Goal: Transaction & Acquisition: Purchase product/service

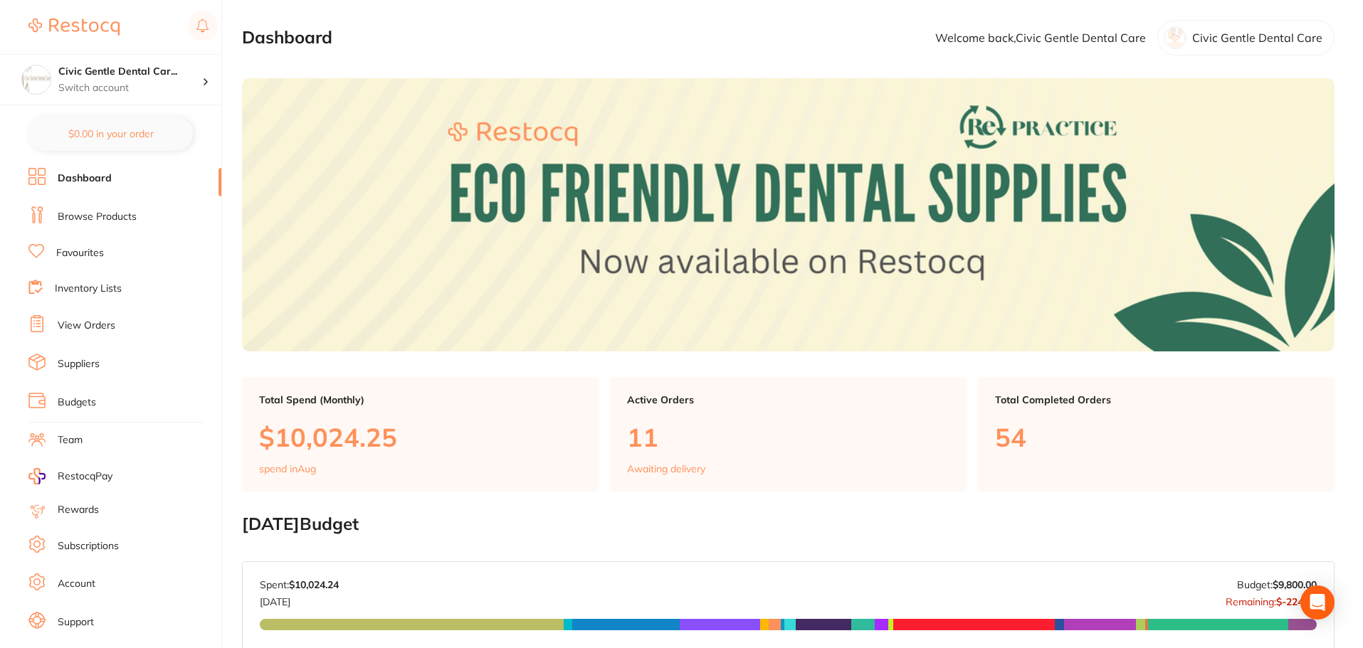
click at [97, 219] on link "Browse Products" at bounding box center [97, 217] width 79 height 14
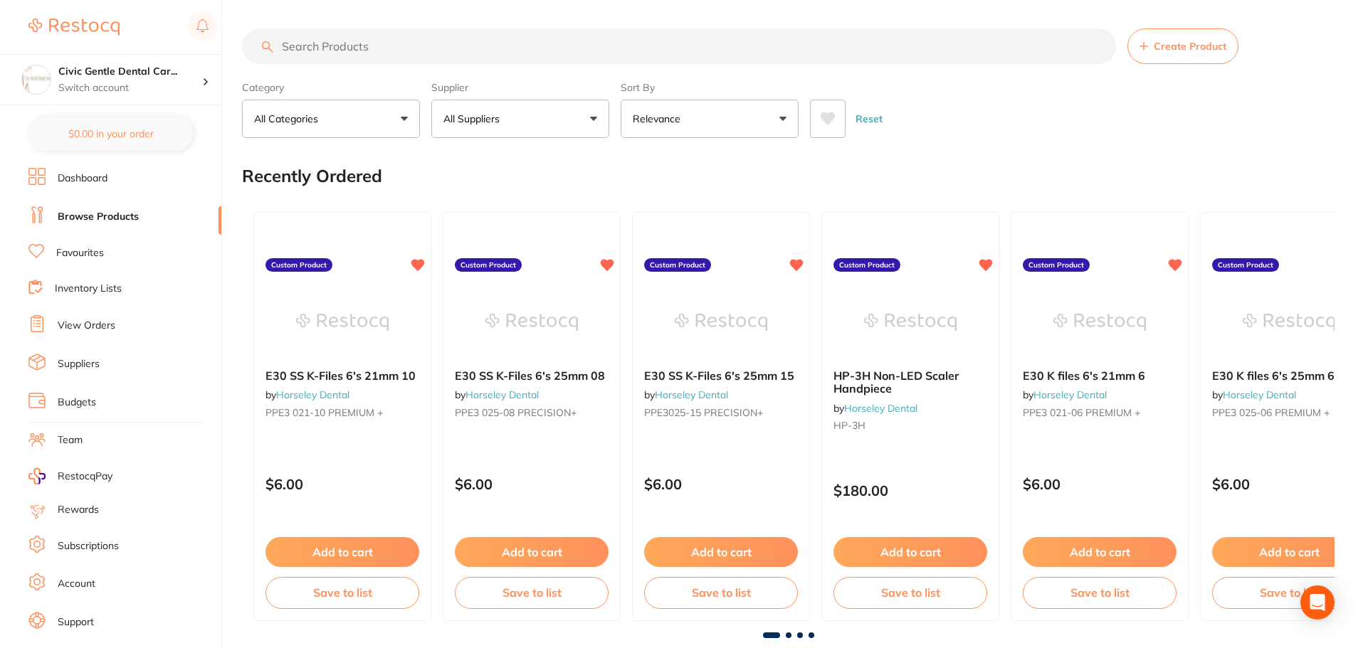
click at [385, 43] on input "search" at bounding box center [679, 46] width 874 height 36
type input "recaldent"
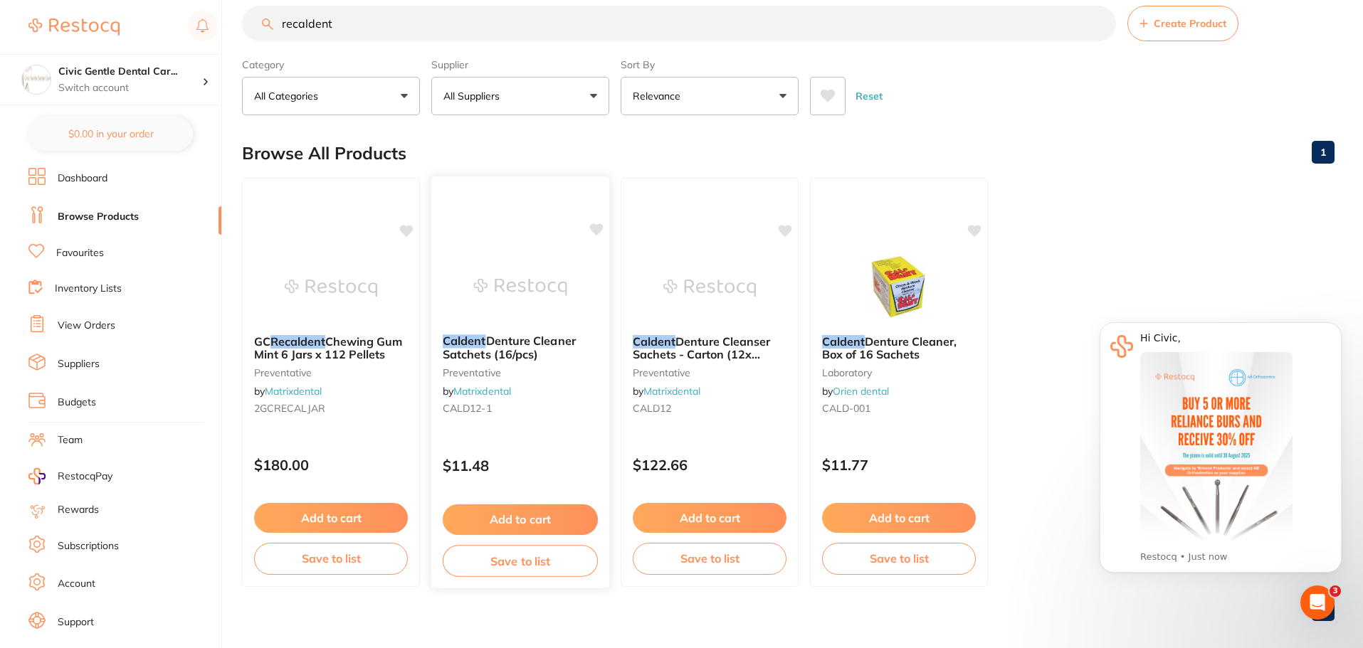
scroll to position [36, 0]
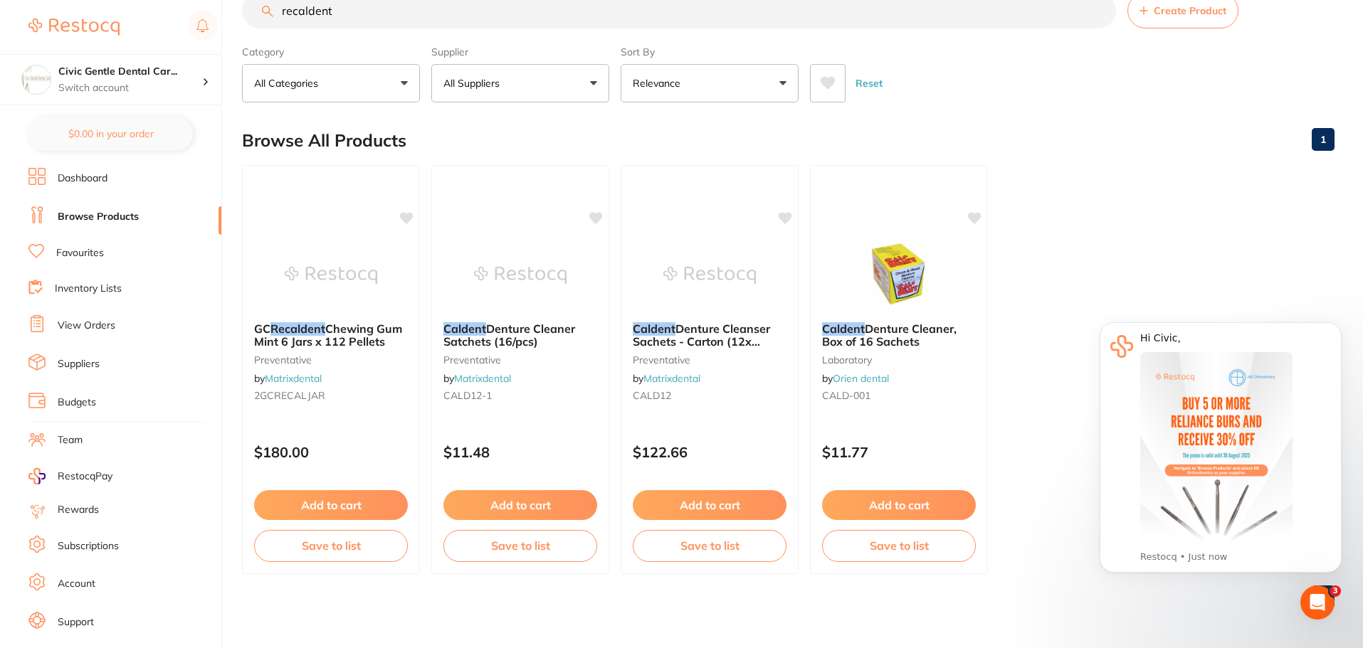
click at [1153, 23] on button "Create Product" at bounding box center [1182, 11] width 111 height 36
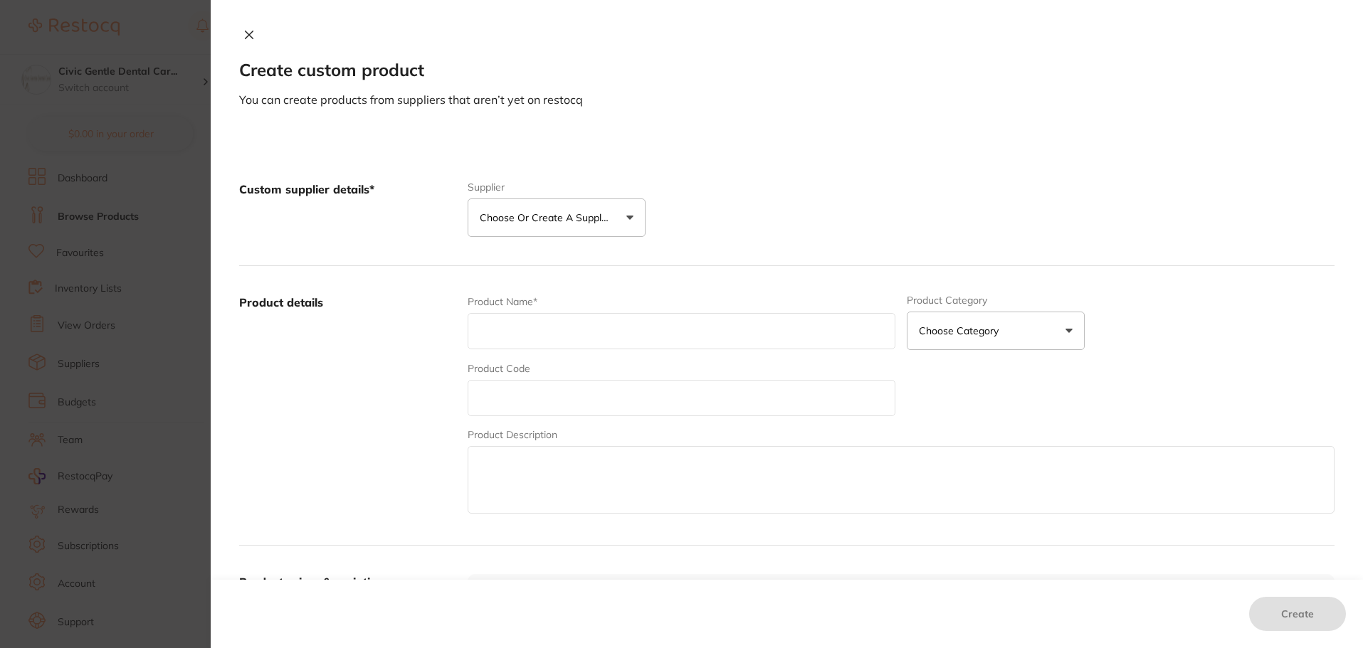
scroll to position [0, 0]
click at [591, 334] on input "text" at bounding box center [681, 331] width 428 height 36
paste input "GC RECALDENT - Chewing Gum - Green Mint - 112 Pellets per Jar, 6-Pack"
type input "GC RECALDENT - Chewing Gum - Green Mint - 112 Pellets per Jar, 6-Pack"
click at [522, 381] on div "Product Code" at bounding box center [681, 388] width 428 height 55
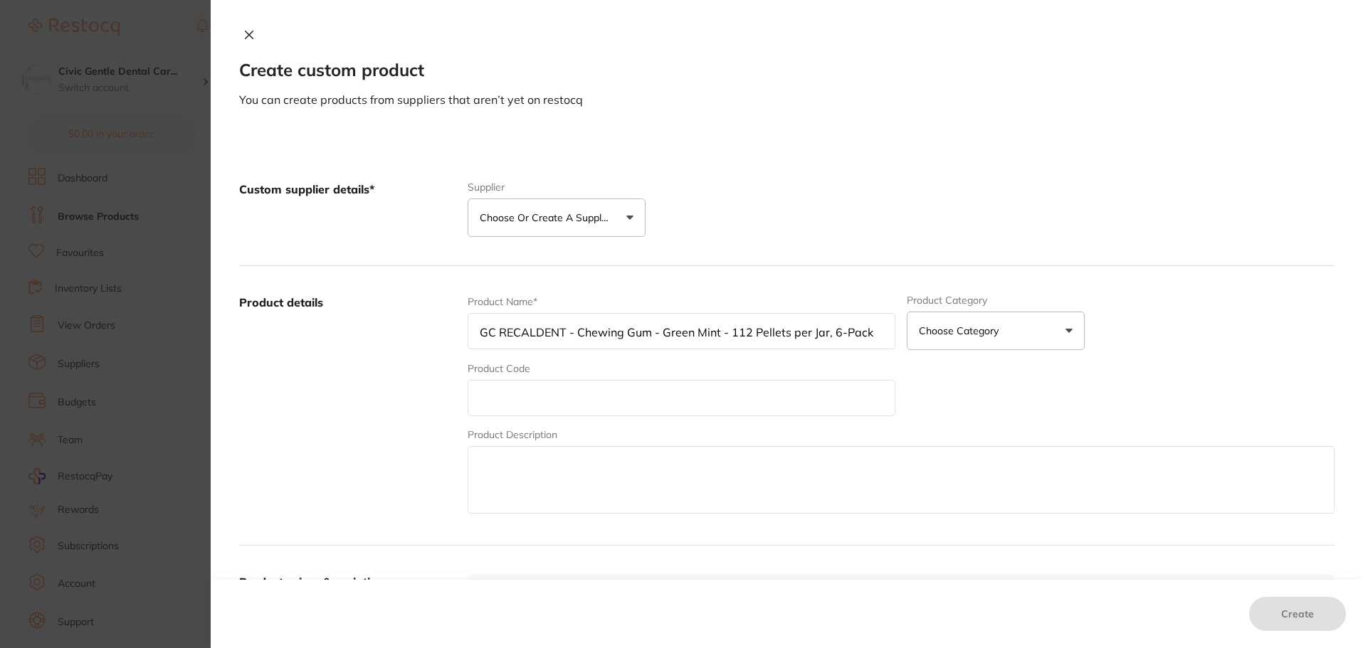
paste input "GC-010179"
type input "GC-010179"
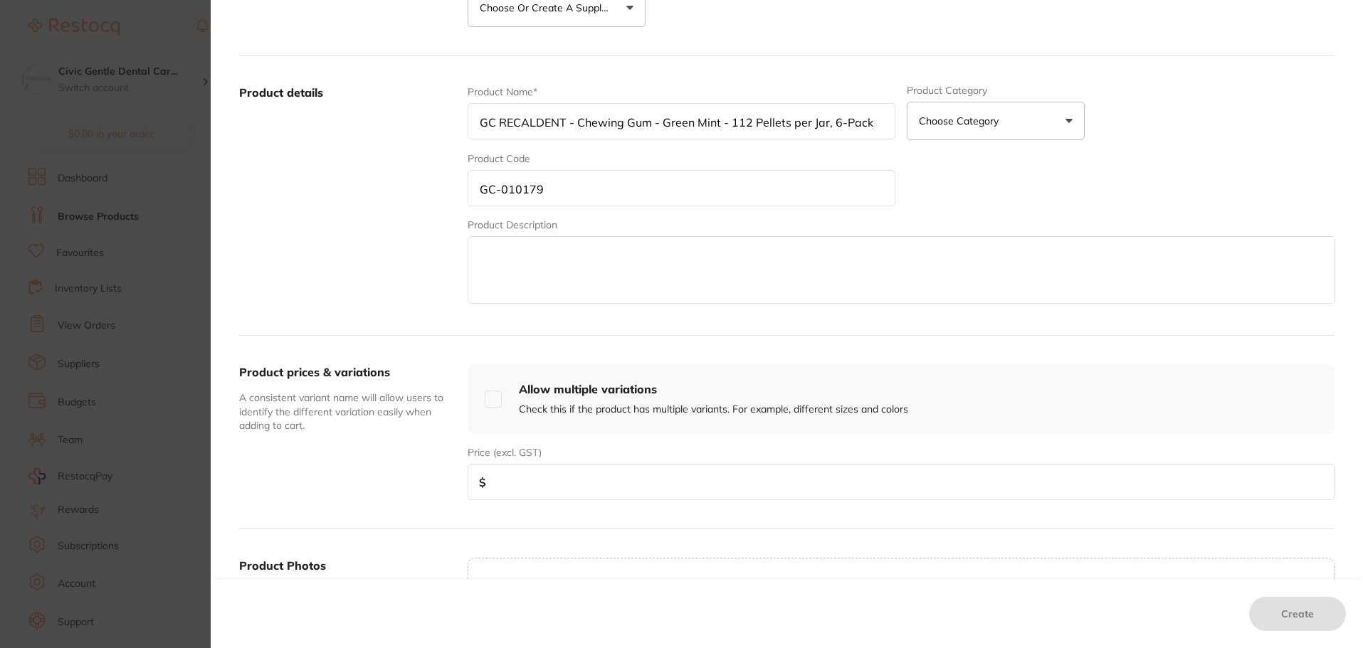
scroll to position [285, 0]
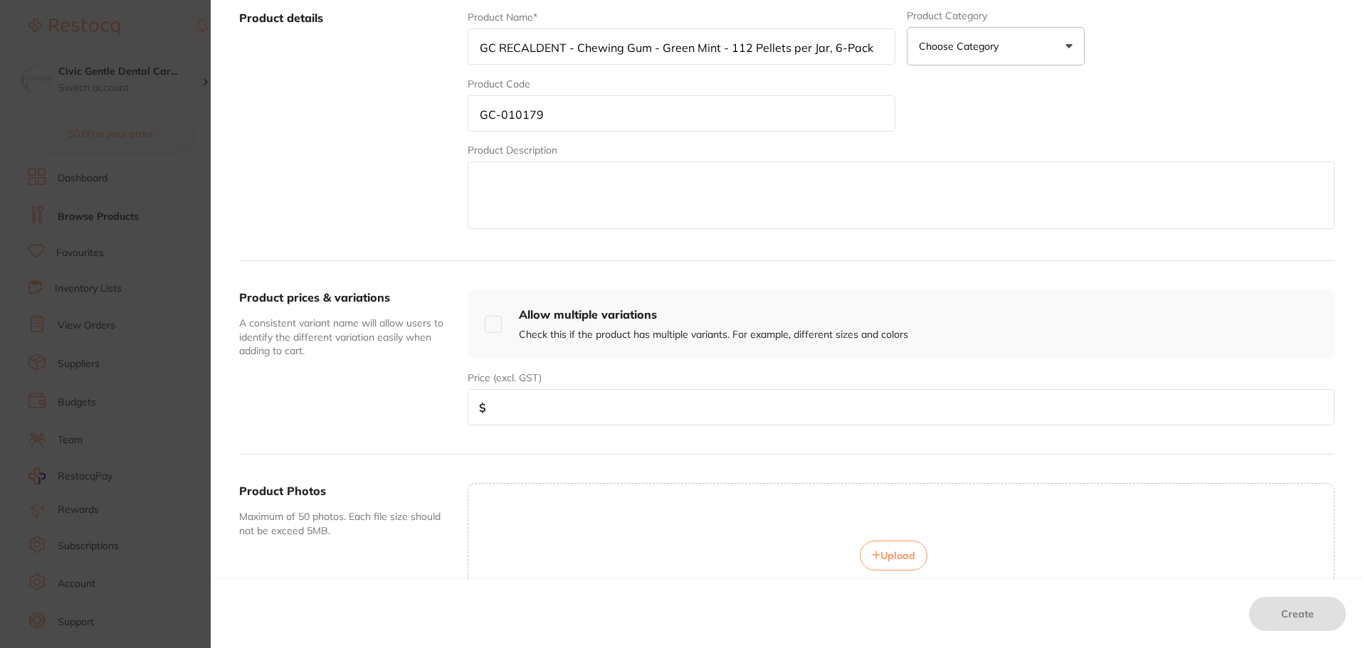
click at [522, 397] on input "number" at bounding box center [900, 407] width 867 height 36
click at [499, 413] on input "number" at bounding box center [900, 407] width 867 height 36
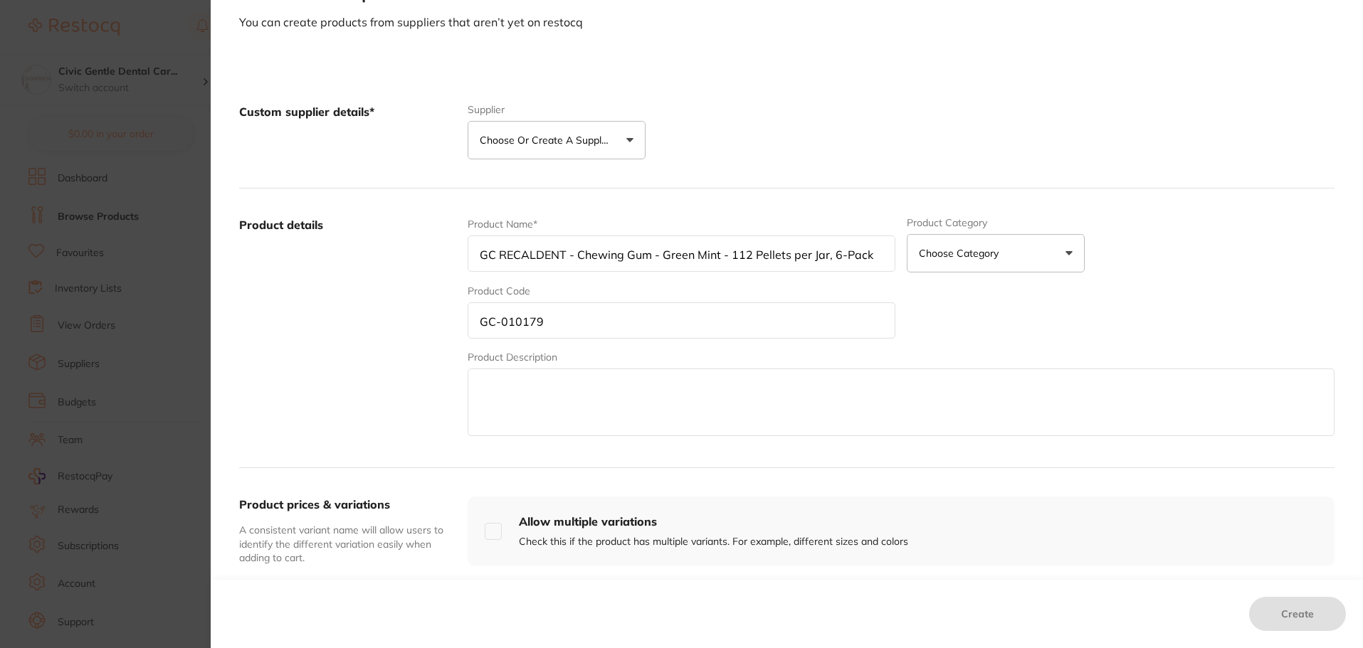
scroll to position [71, 0]
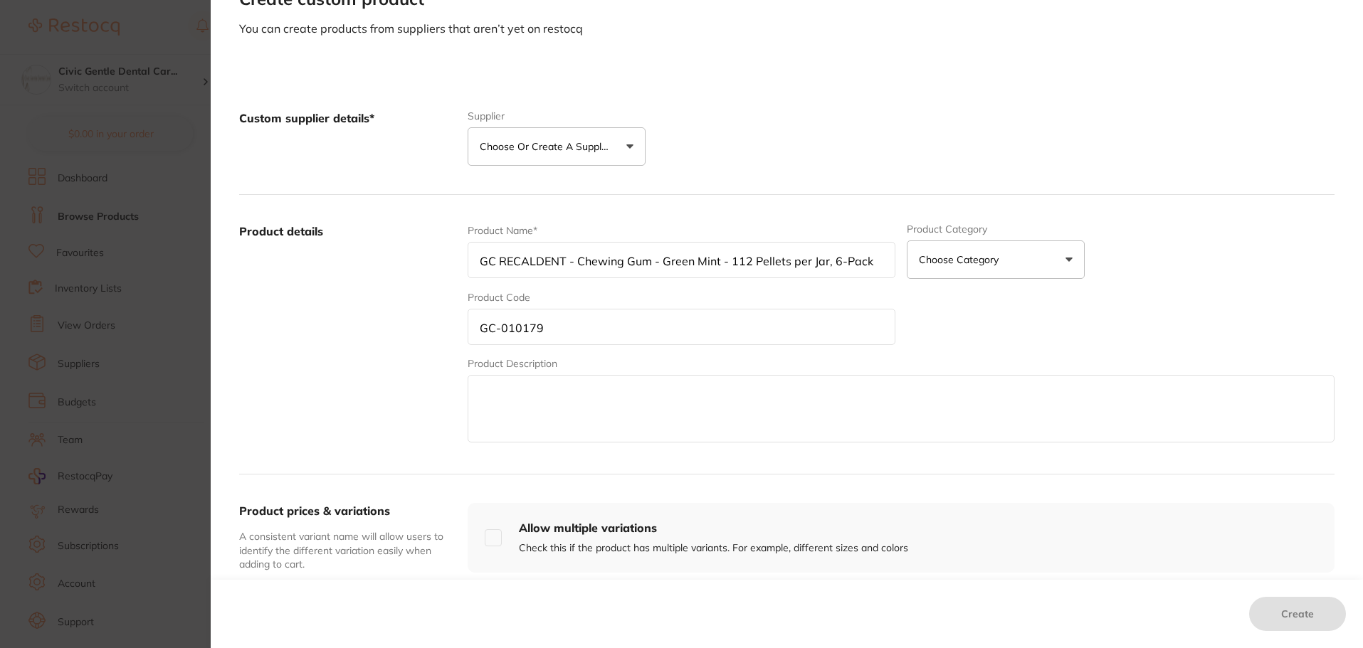
type input "164"
click at [605, 139] on p "Choose or create a supplier" at bounding box center [547, 146] width 135 height 14
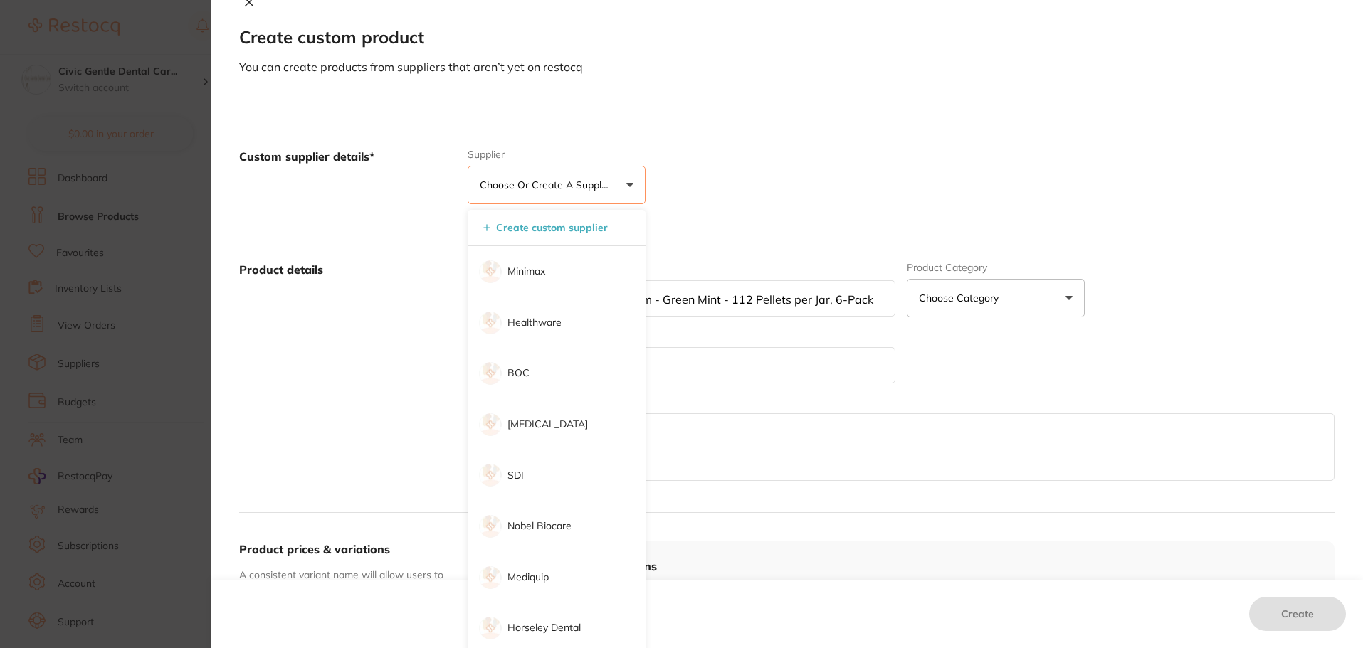
scroll to position [0, 0]
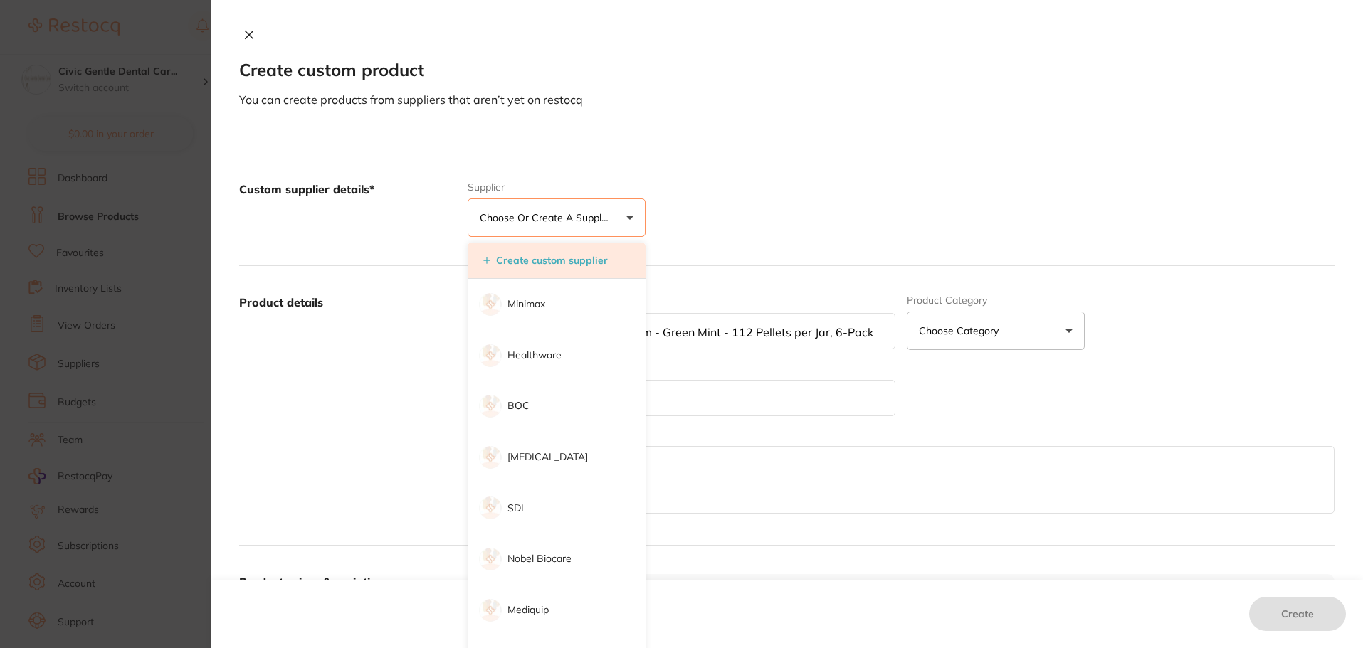
click at [499, 261] on button "Create custom supplier" at bounding box center [545, 260] width 133 height 13
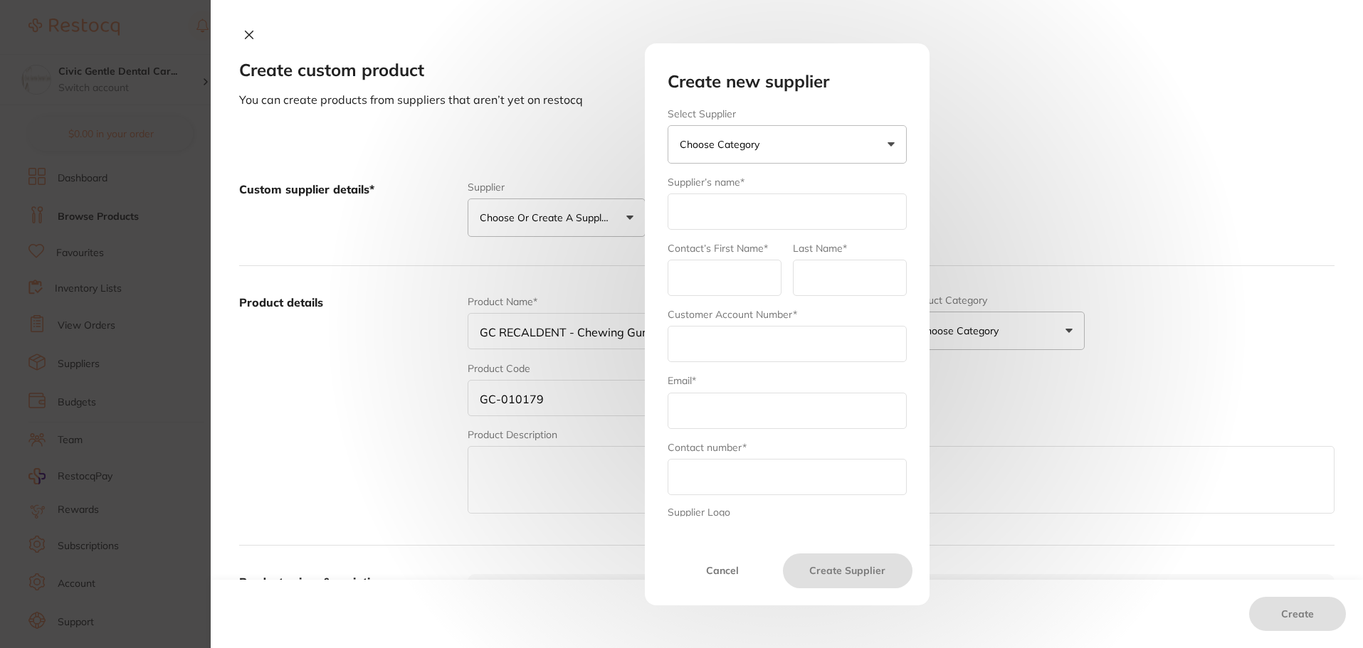
drag, startPoint x: 775, startPoint y: 144, endPoint x: 760, endPoint y: 154, distance: 18.0
click at [775, 144] on button "Choose Category" at bounding box center [786, 144] width 239 height 38
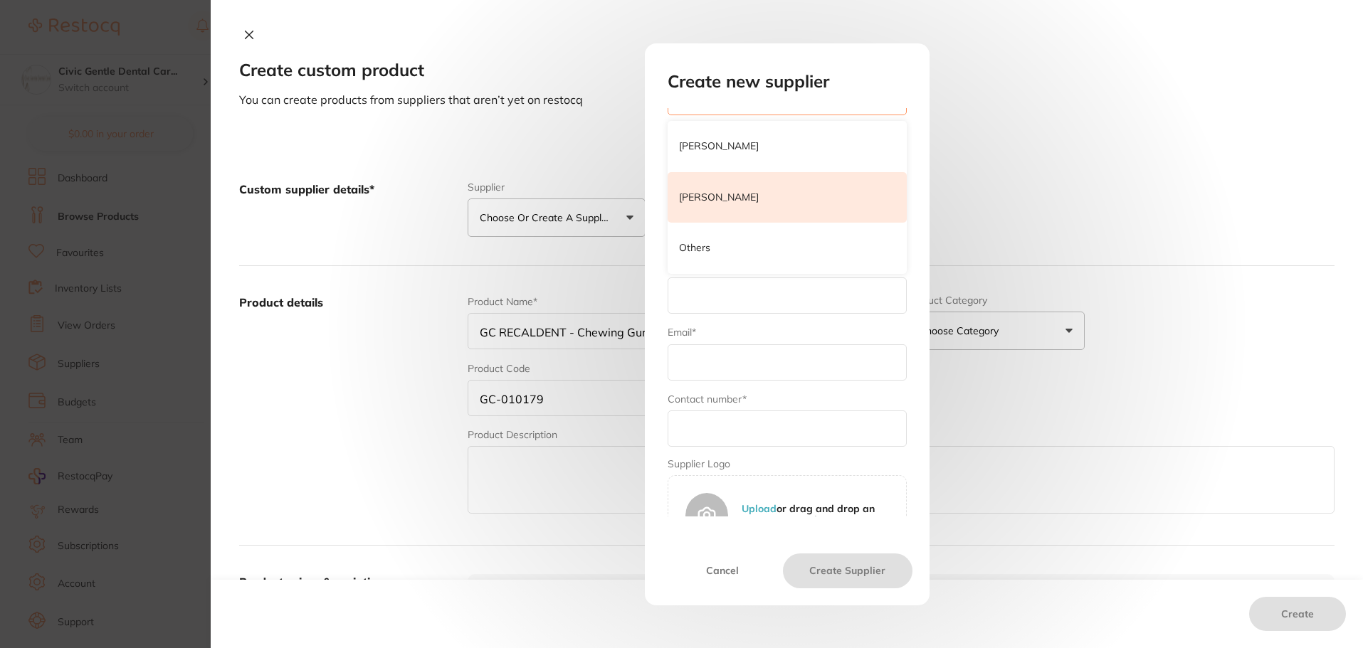
scroll to position [71, 0]
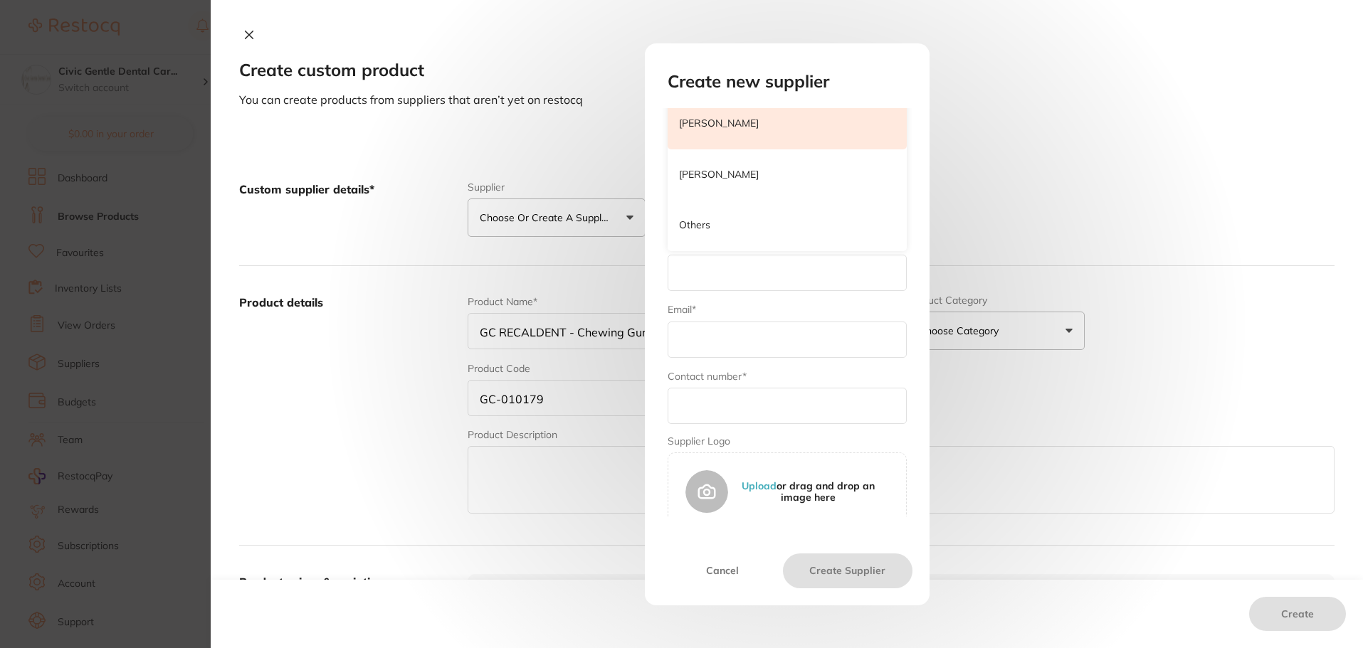
click at [749, 120] on p "[PERSON_NAME]" at bounding box center [719, 124] width 80 height 14
type input "[PERSON_NAME]"
type input "admin"
type input "hernyscheinhalls"
type input "[DOMAIN_NAME][EMAIL_ADDRESS][DOMAIN_NAME]"
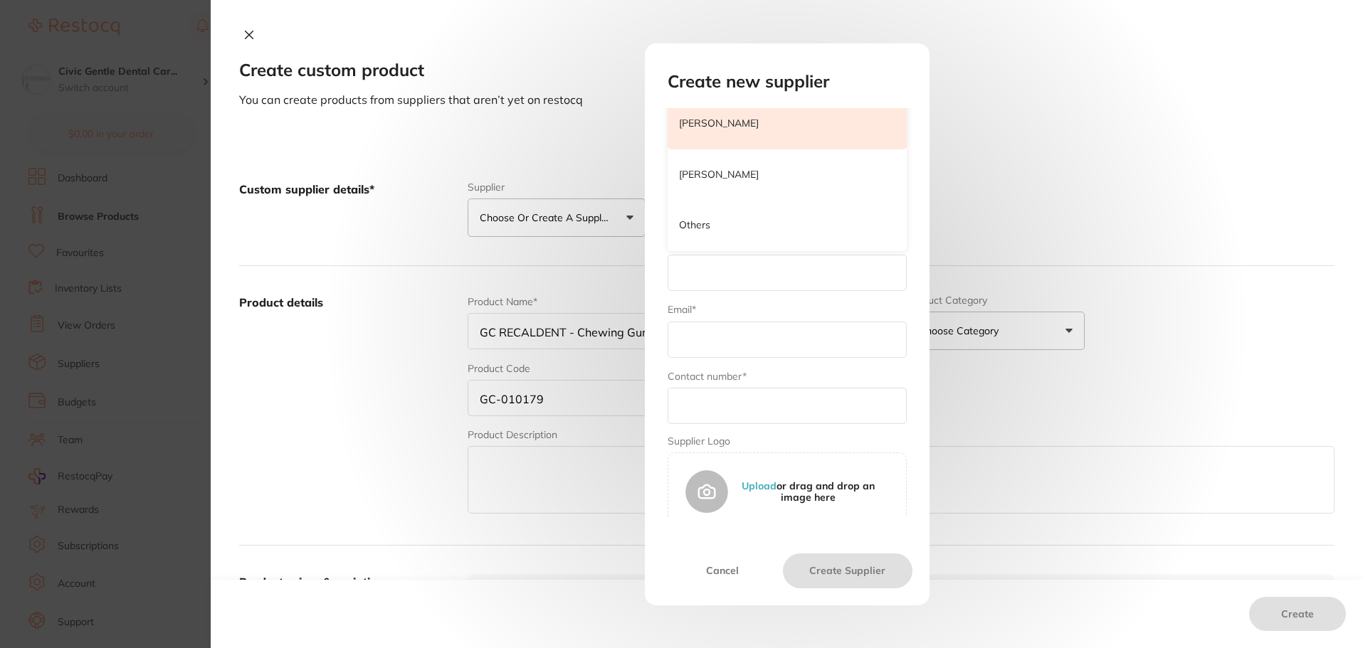
type input "1300 658 822"
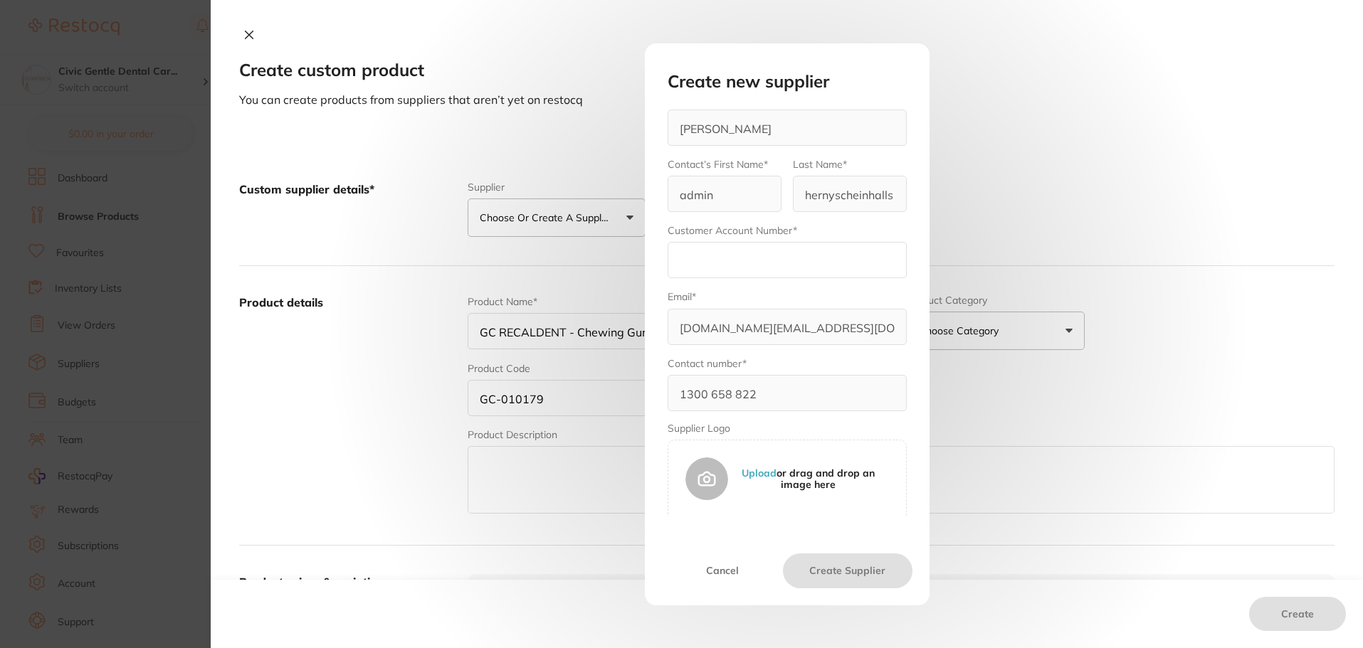
scroll to position [88, 0]
click at [693, 258] on input "text" at bounding box center [786, 256] width 239 height 36
paste input "2LIM008"
type input "2LIM008"
click at [821, 568] on button "Create Supplier" at bounding box center [847, 571] width 129 height 34
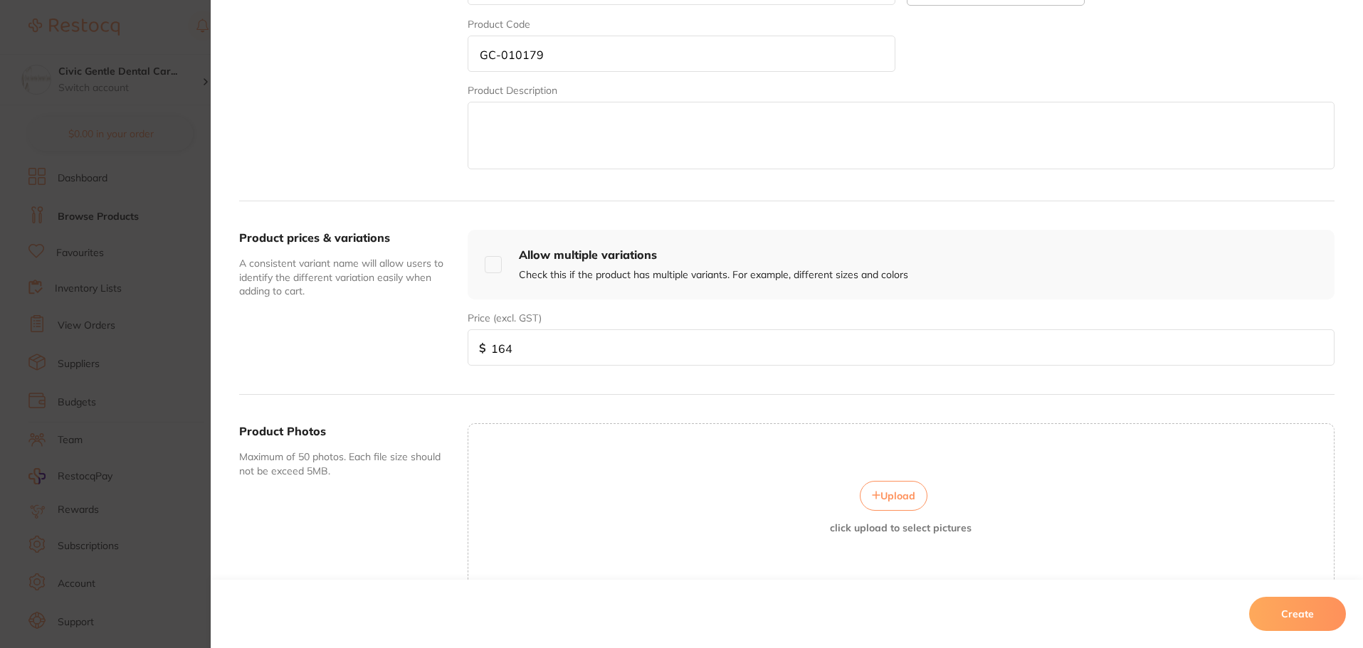
scroll to position [418, 0]
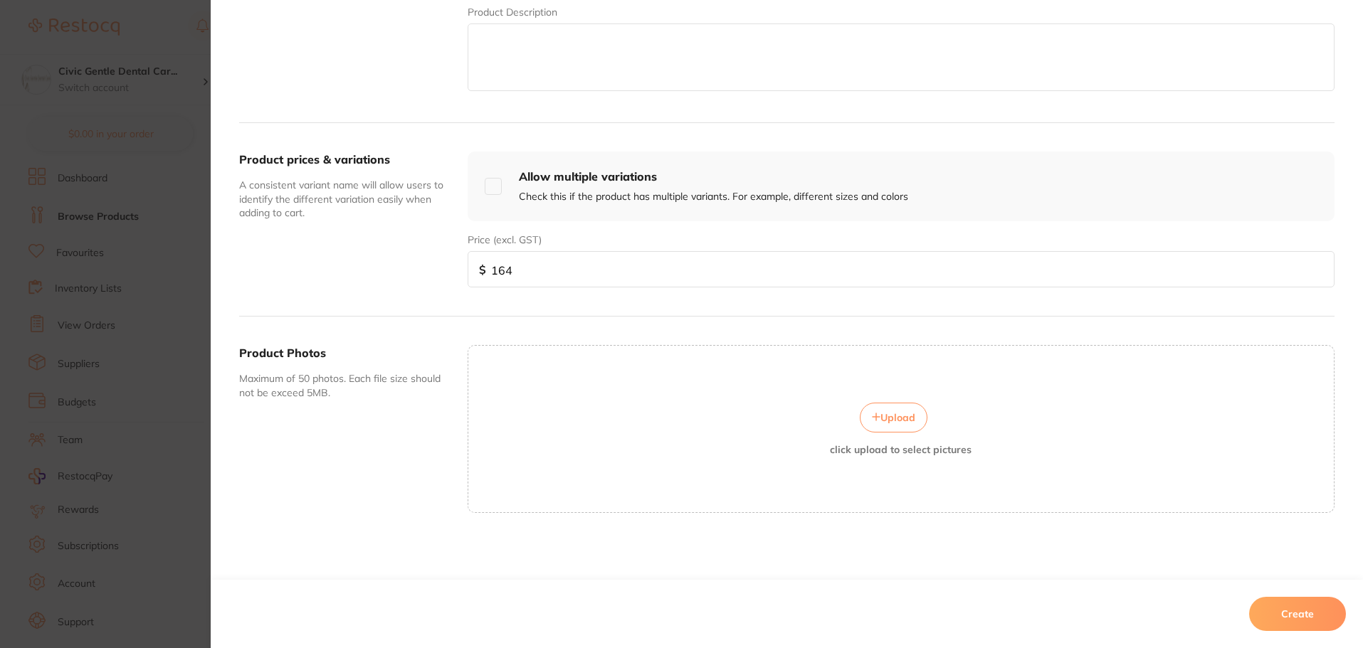
click at [1308, 618] on button "Create" at bounding box center [1297, 614] width 97 height 34
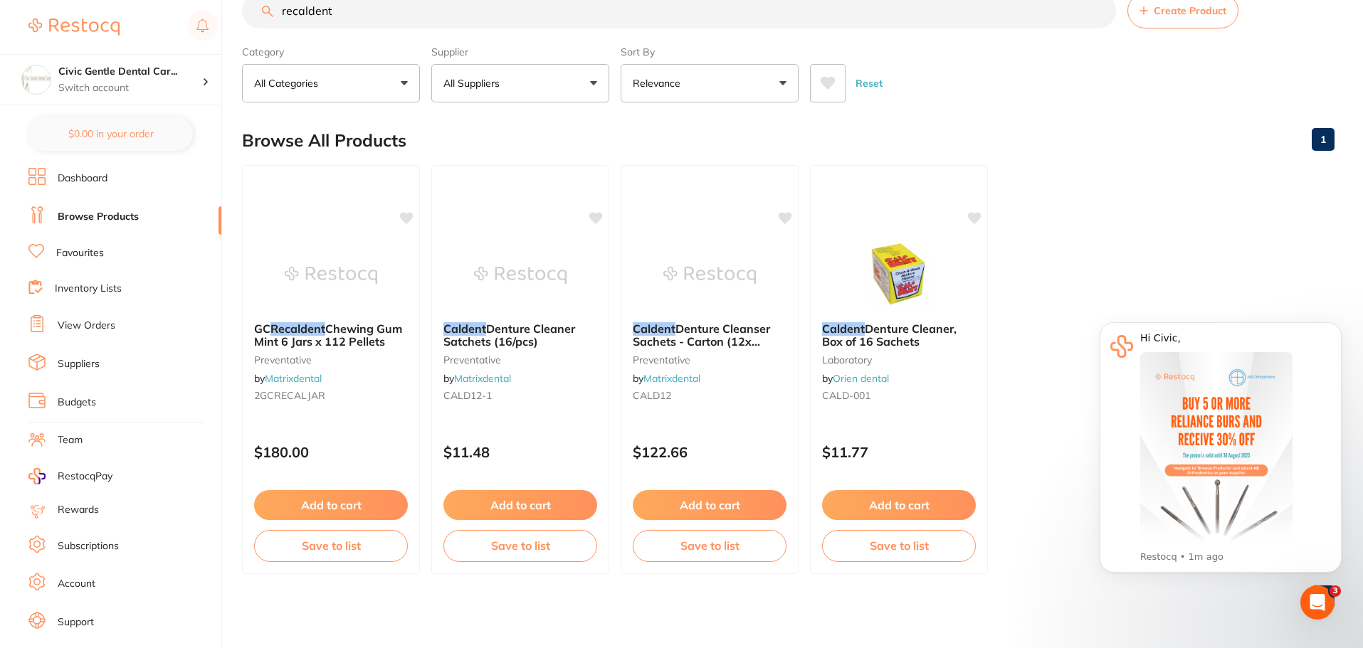
click at [339, 14] on input "recaldent" at bounding box center [679, 11] width 874 height 36
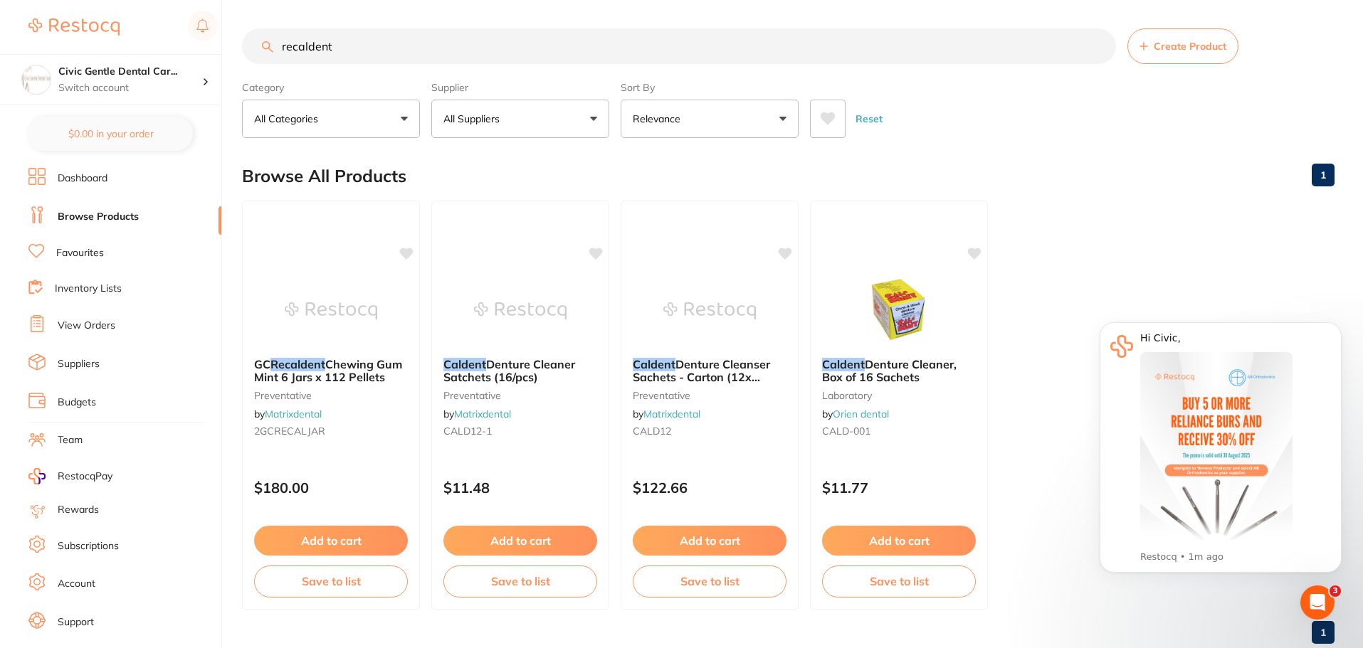
drag, startPoint x: 342, startPoint y: 13, endPoint x: 269, endPoint y: 5, distance: 73.0
click at [269, 5] on main "recaldent Create Product Category All Categories All Categories laboratory prev…" at bounding box center [802, 342] width 1121 height 684
paste input "2LIM008"
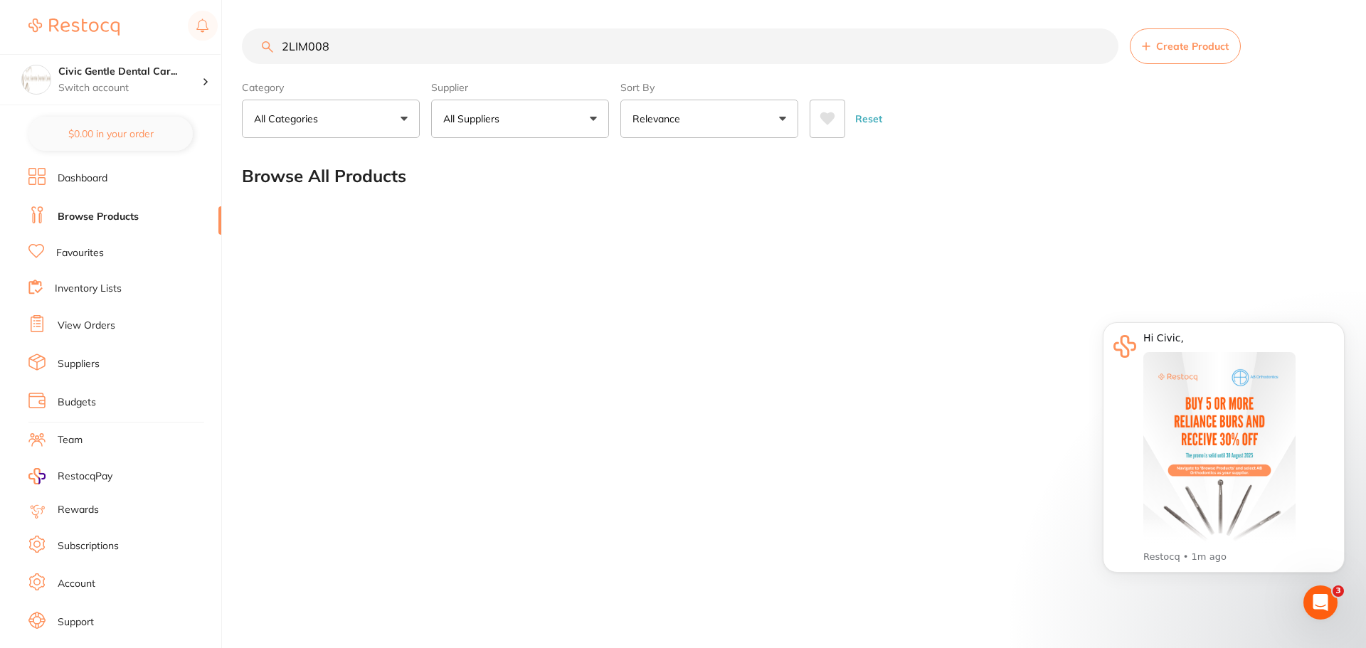
drag, startPoint x: 344, startPoint y: 38, endPoint x: 231, endPoint y: 1, distance: 119.9
click at [206, 25] on div "$10,060.08 Civic Gentle Dental Car... Switch account Civic Gentle Dental Care $…" at bounding box center [683, 324] width 1366 height 648
paste input "GC-010179"
type input "GC-010179"
click at [632, 47] on input "GC-010179" at bounding box center [680, 46] width 877 height 36
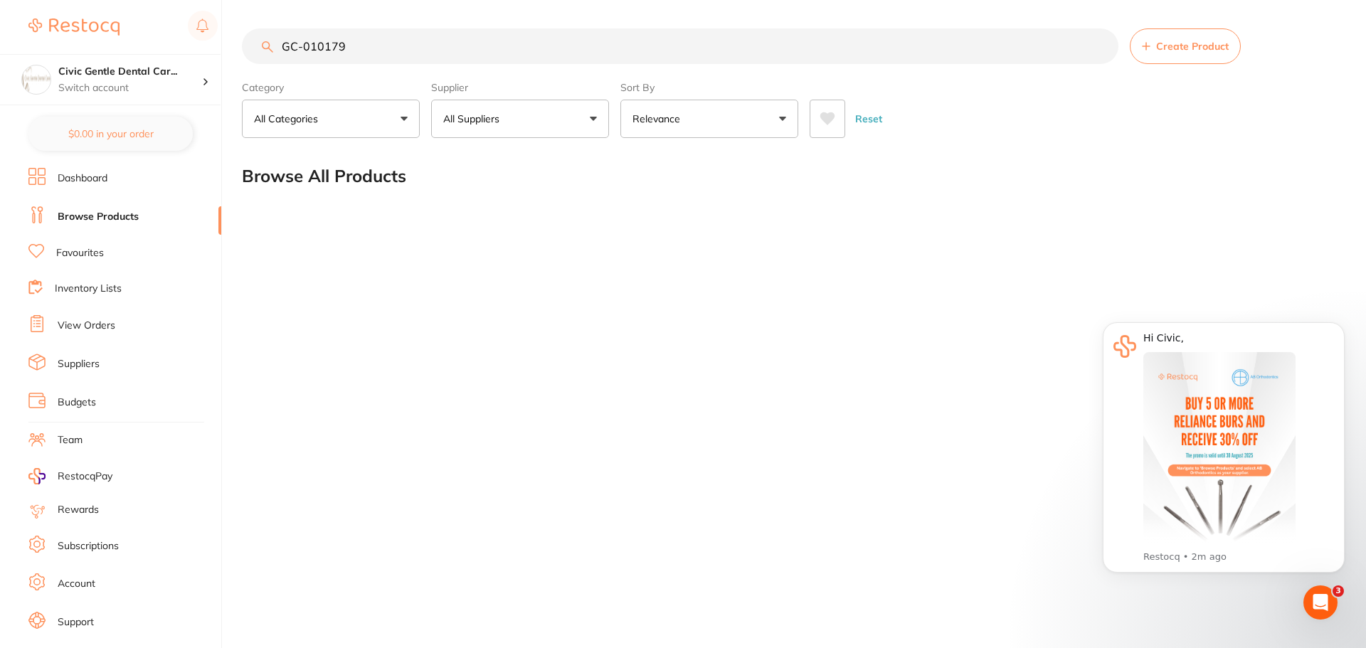
click at [554, 121] on button "All Suppliers" at bounding box center [520, 119] width 178 height 38
drag, startPoint x: 350, startPoint y: 42, endPoint x: 226, endPoint y: 21, distance: 125.6
click at [221, 26] on div "$10,060.08 Civic Gentle Dental Car... Switch account Civic Gentle Dental Care $…" at bounding box center [683, 324] width 1366 height 648
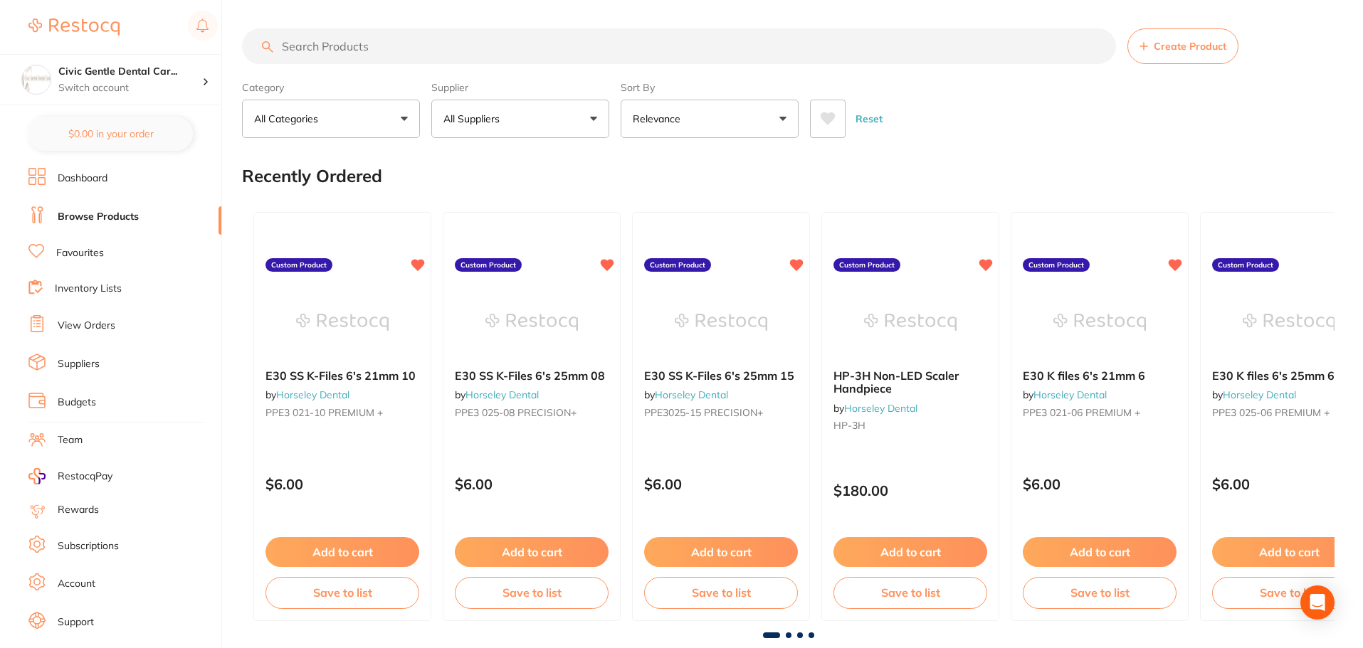
click at [302, 44] on input "search" at bounding box center [679, 46] width 874 height 36
paste input "GC-010179"
type input "GC-010179"
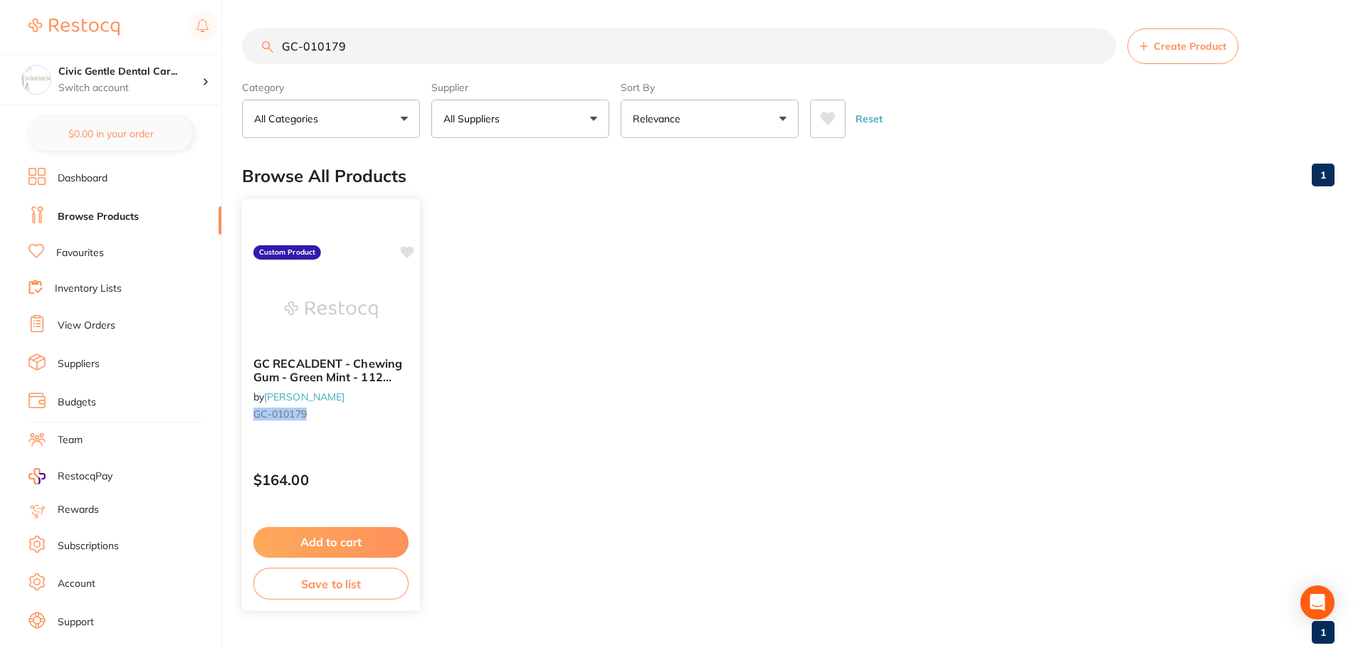
click at [337, 290] on img at bounding box center [330, 310] width 93 height 72
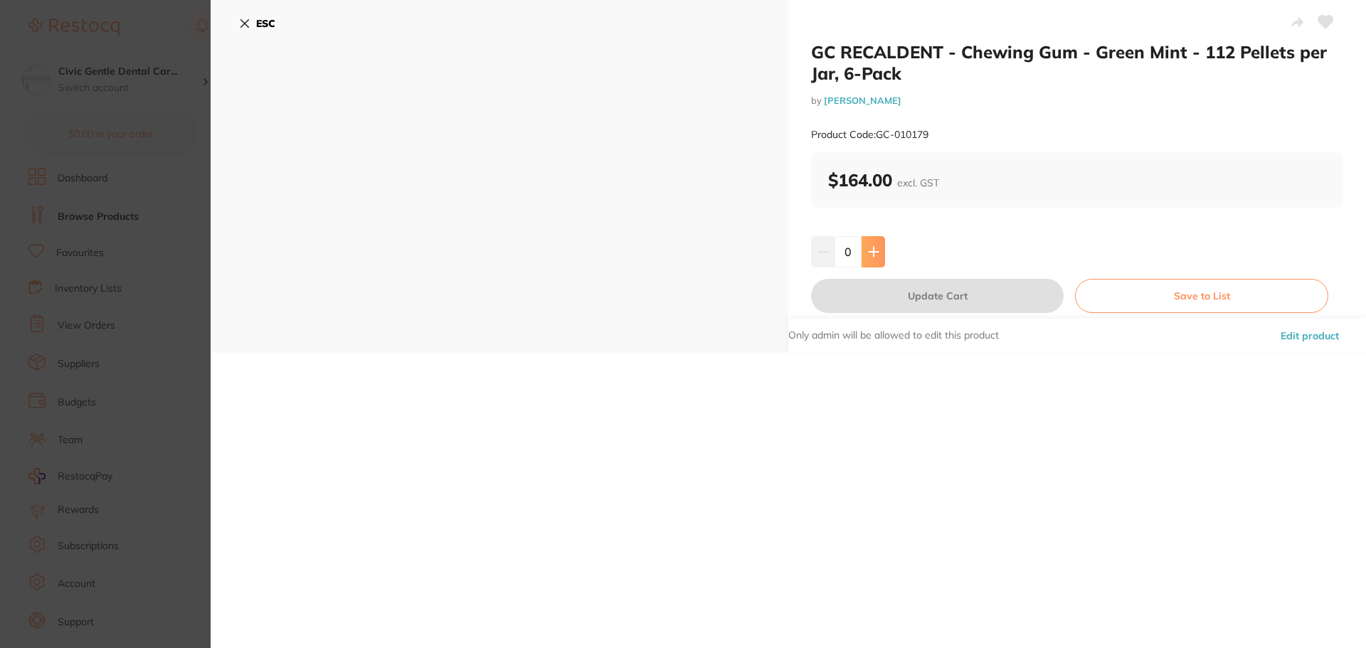
click at [872, 262] on button at bounding box center [873, 251] width 23 height 31
type input "1"
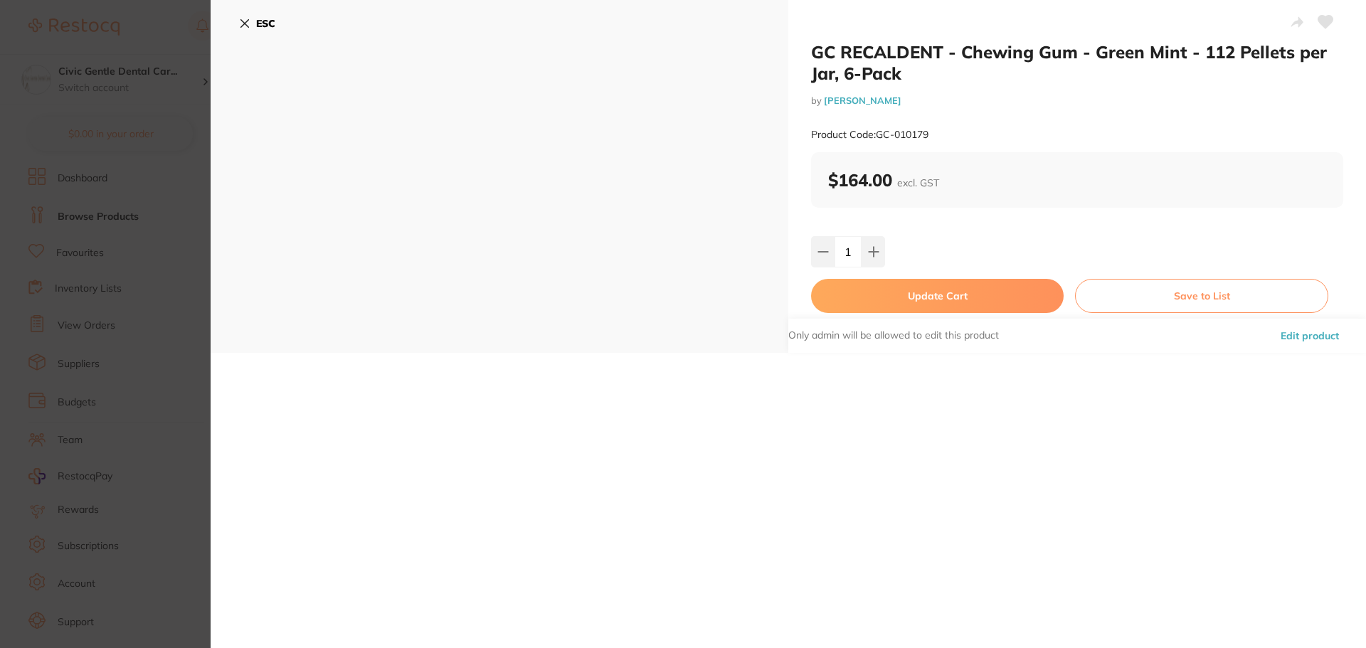
click at [919, 301] on button "Update Cart" at bounding box center [937, 296] width 253 height 34
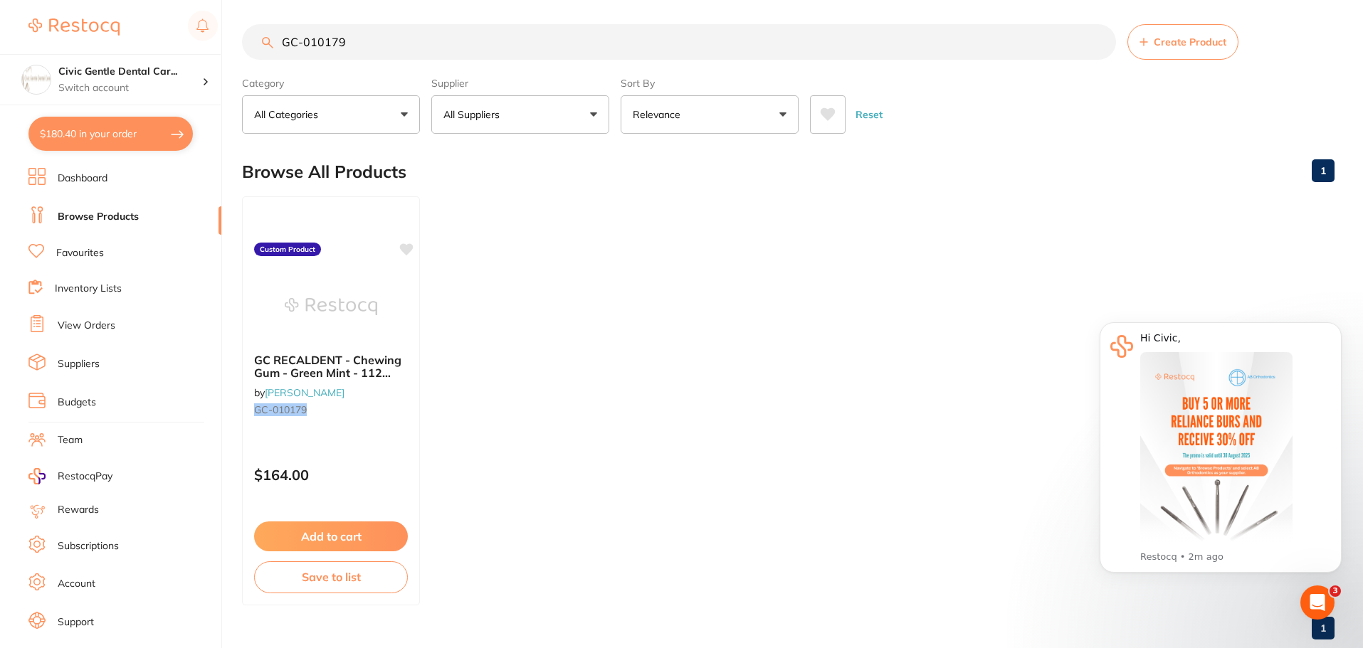
click at [166, 127] on button "$180.40 in your order" at bounding box center [110, 134] width 164 height 34
checkbox input "true"
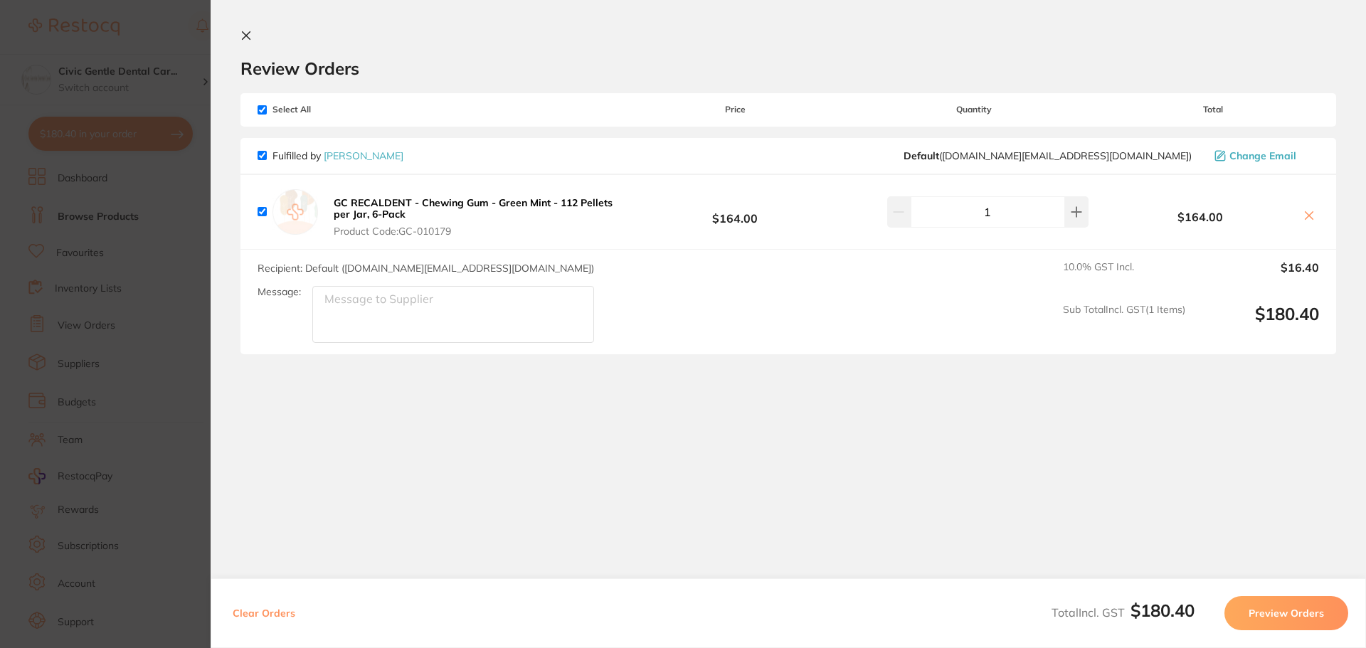
click at [1255, 607] on button "Preview Orders" at bounding box center [1287, 613] width 124 height 34
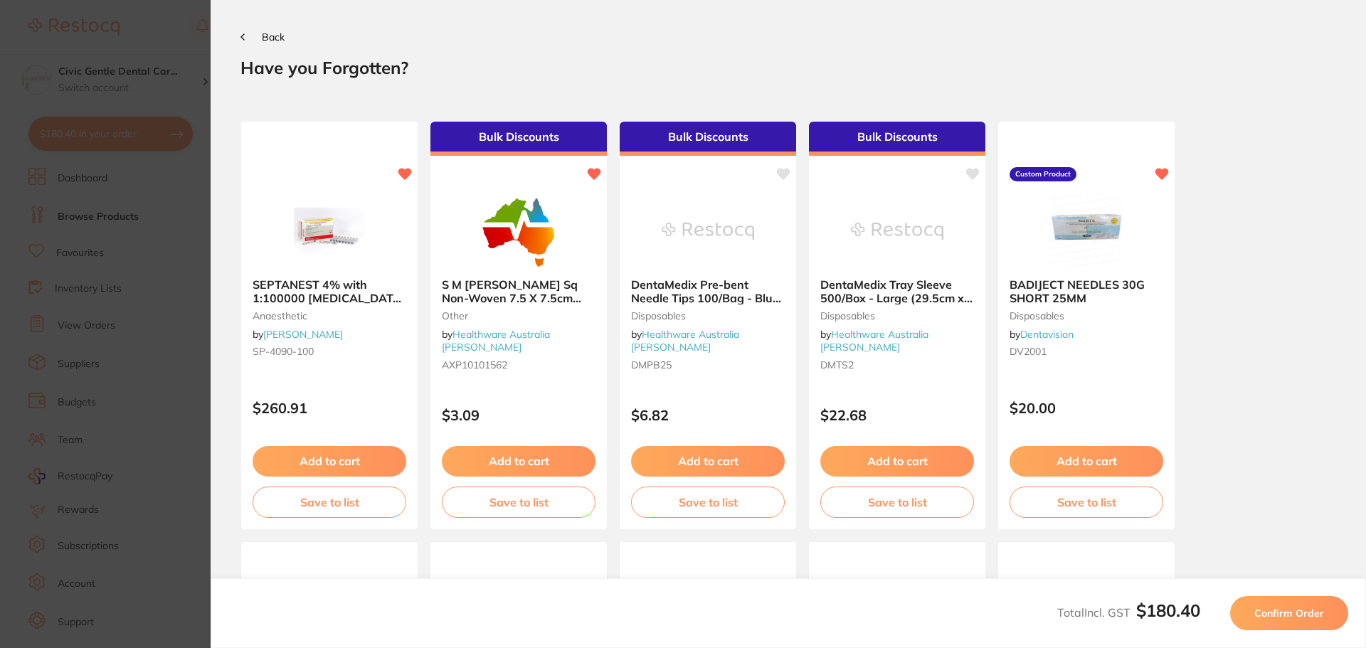
click at [1263, 601] on button "Confirm Order" at bounding box center [1289, 613] width 118 height 34
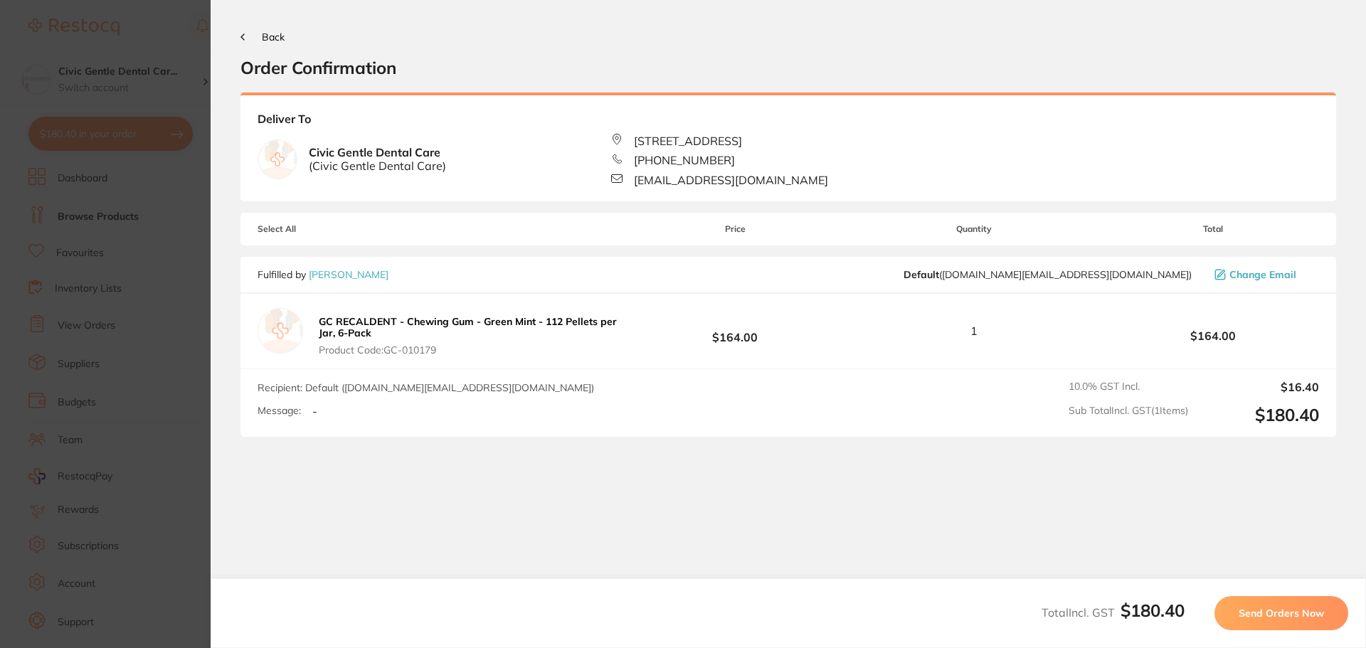
click at [1251, 598] on button "Send Orders Now" at bounding box center [1282, 613] width 134 height 34
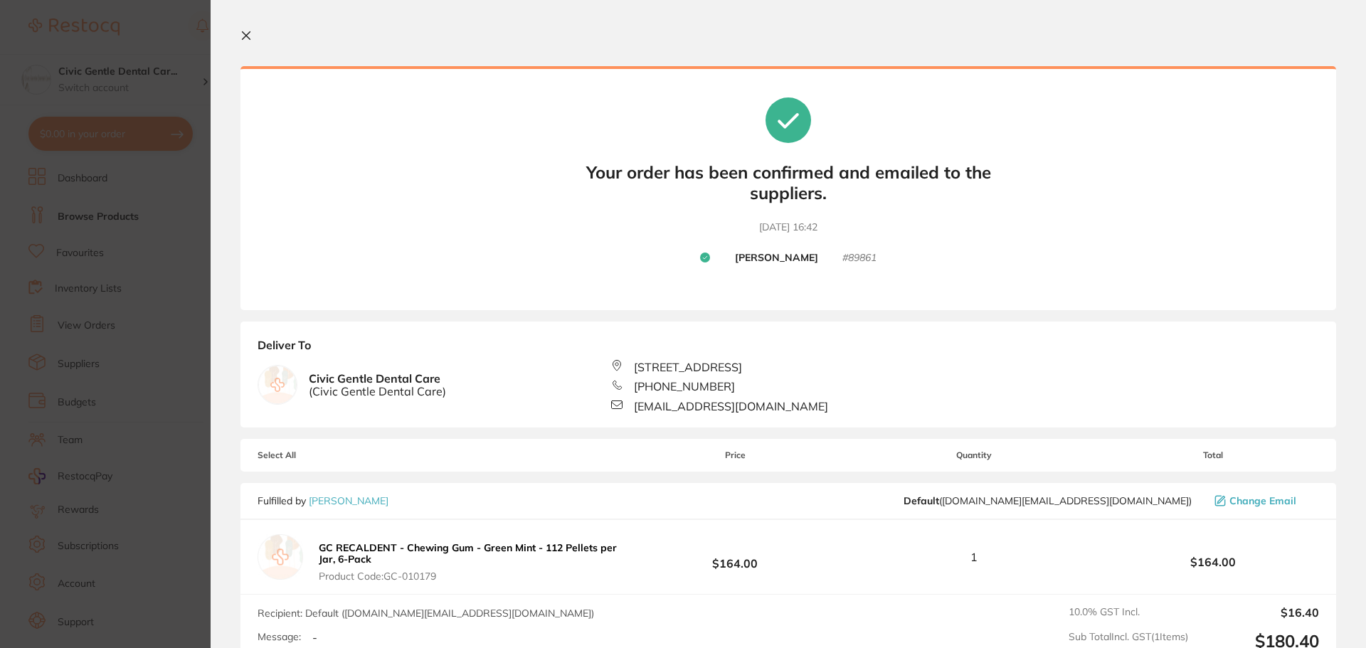
click at [251, 34] on icon at bounding box center [245, 35] width 11 height 11
